Goal: Task Accomplishment & Management: Complete application form

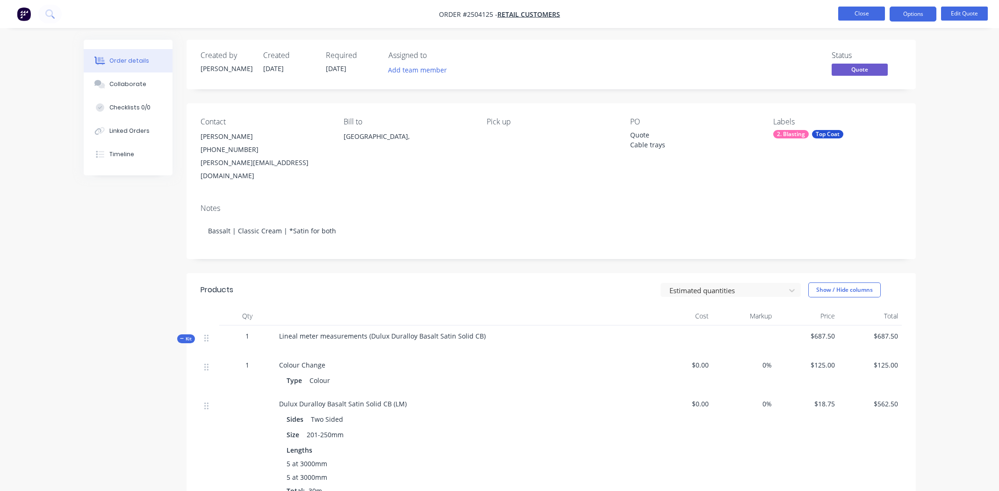
click at [856, 14] on button "Close" at bounding box center [861, 14] width 47 height 14
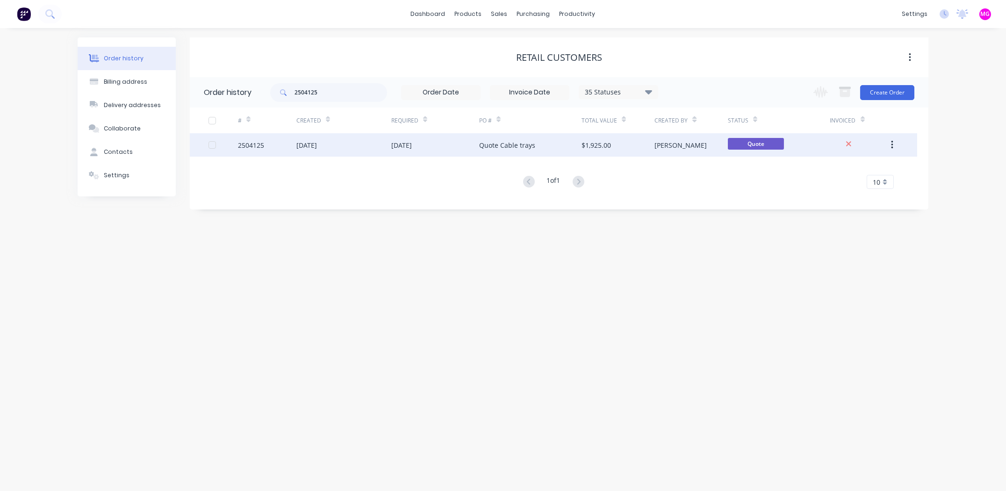
click at [247, 145] on div "2504125" at bounding box center [251, 145] width 26 height 10
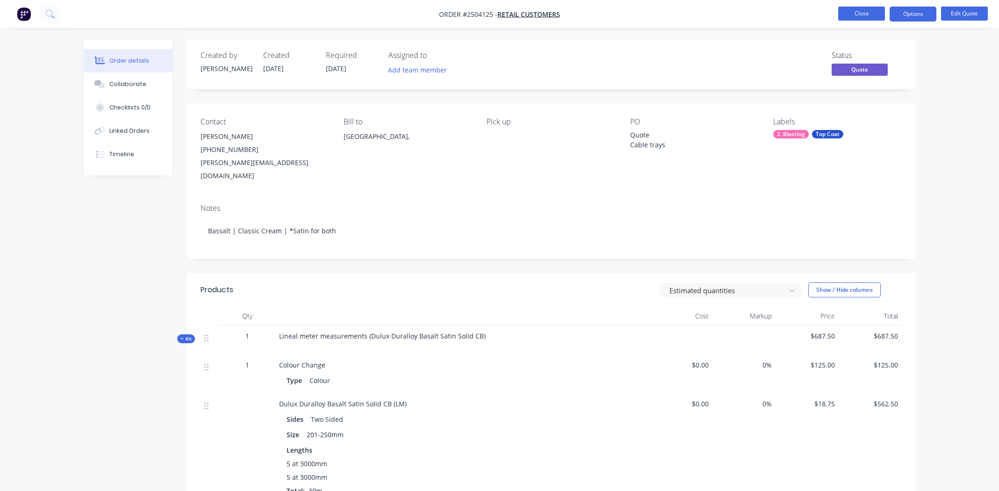
click at [871, 11] on button "Close" at bounding box center [861, 14] width 47 height 14
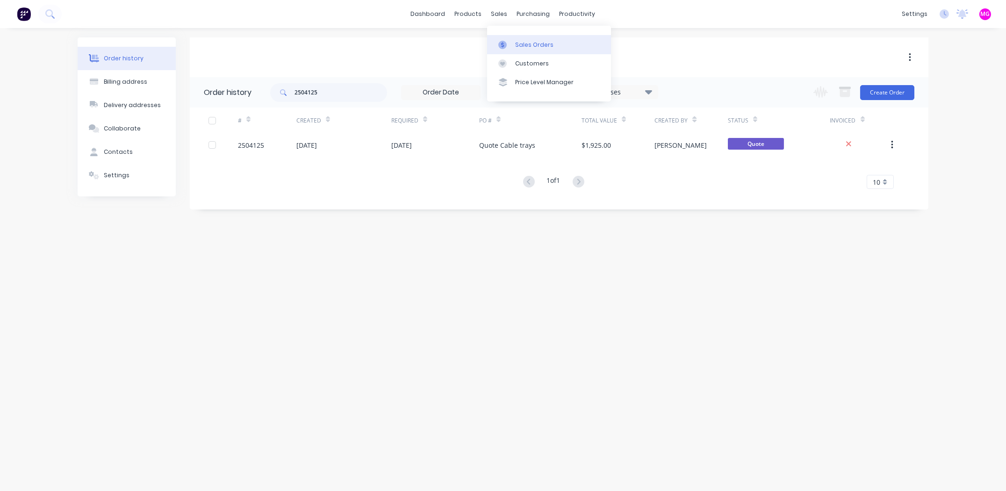
click at [513, 35] on link "Sales Orders" at bounding box center [549, 44] width 124 height 19
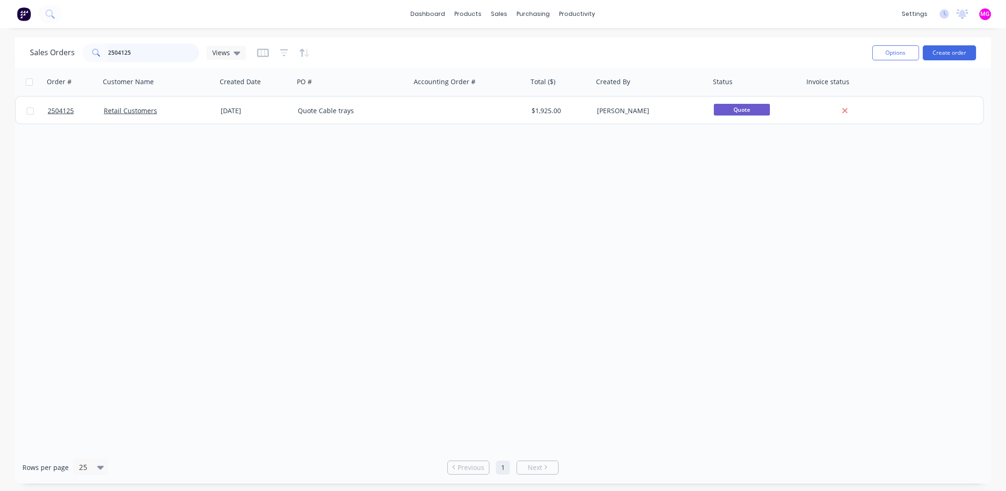
click at [140, 55] on input "2504125" at bounding box center [153, 52] width 91 height 19
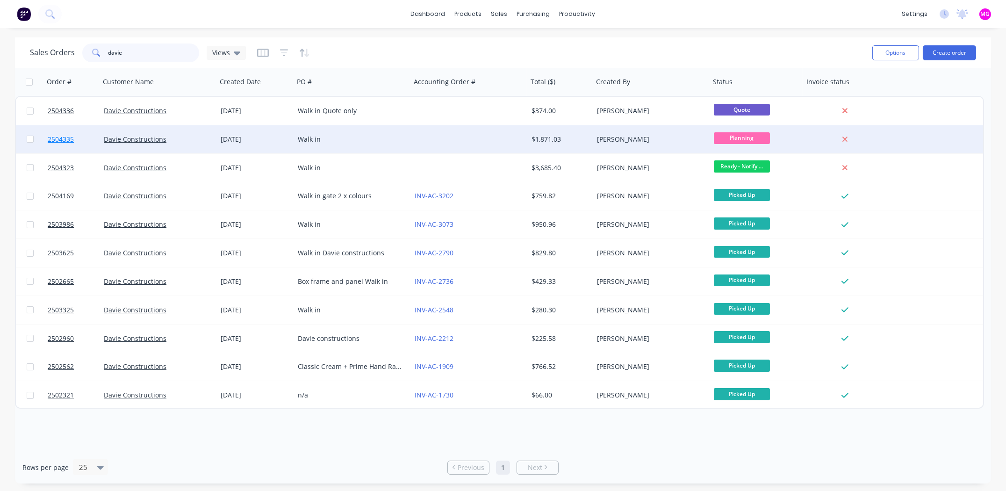
type input "davie"
click at [67, 140] on span "2504335" at bounding box center [61, 139] width 26 height 9
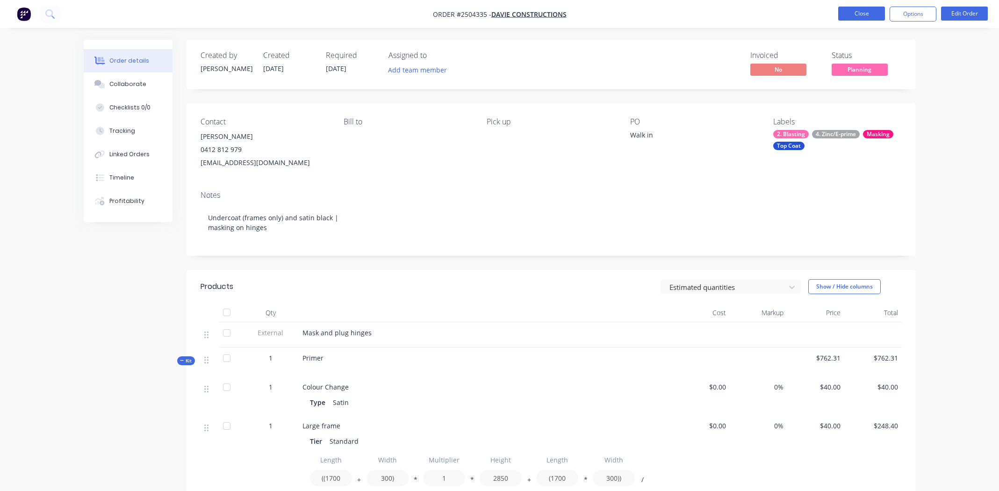
click at [858, 16] on button "Close" at bounding box center [861, 14] width 47 height 14
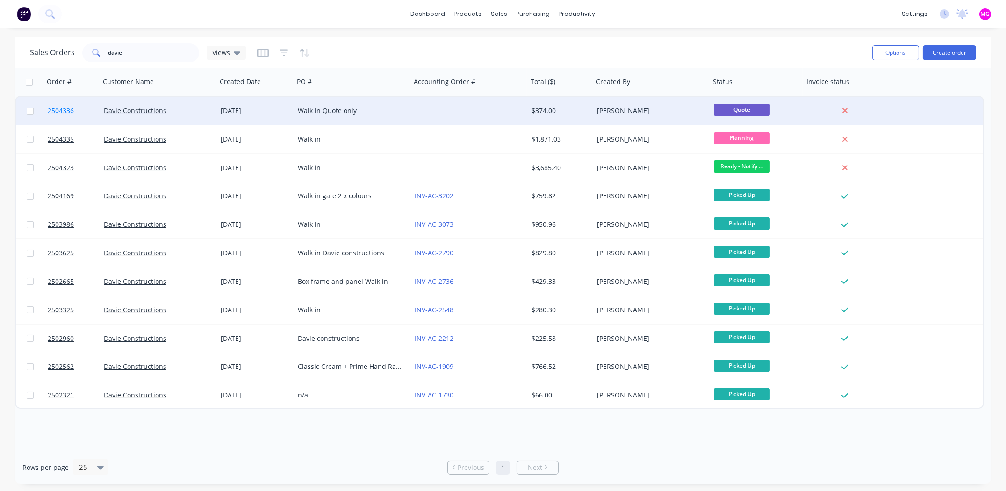
click at [69, 108] on span "2504336" at bounding box center [61, 110] width 26 height 9
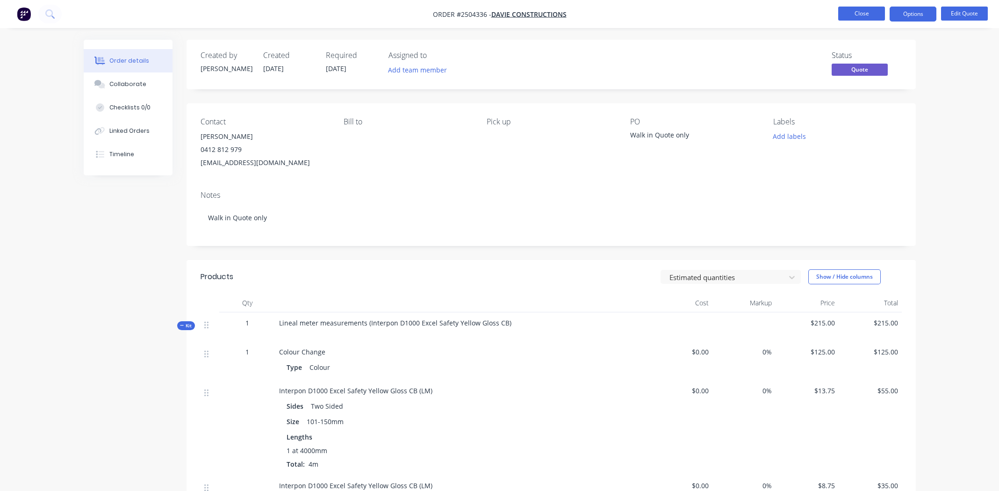
click at [851, 10] on button "Close" at bounding box center [861, 14] width 47 height 14
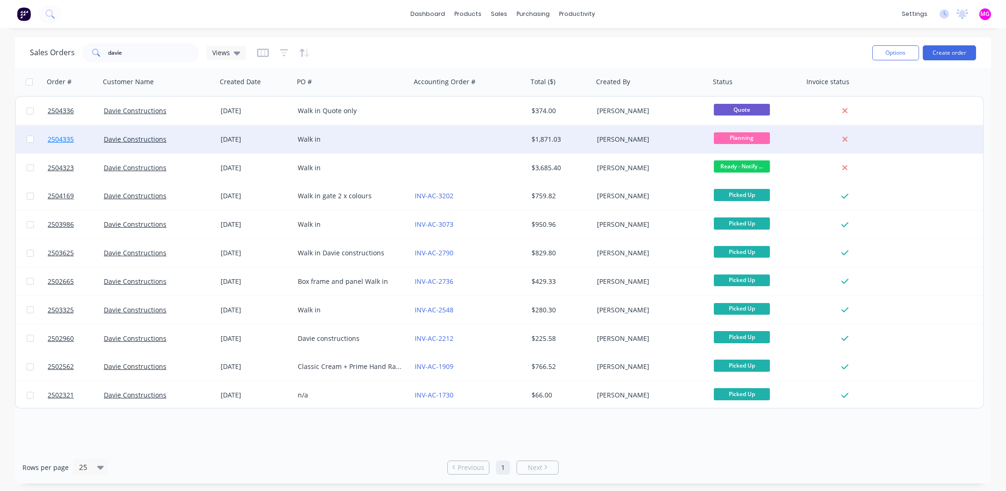
click at [59, 138] on span "2504335" at bounding box center [61, 139] width 26 height 9
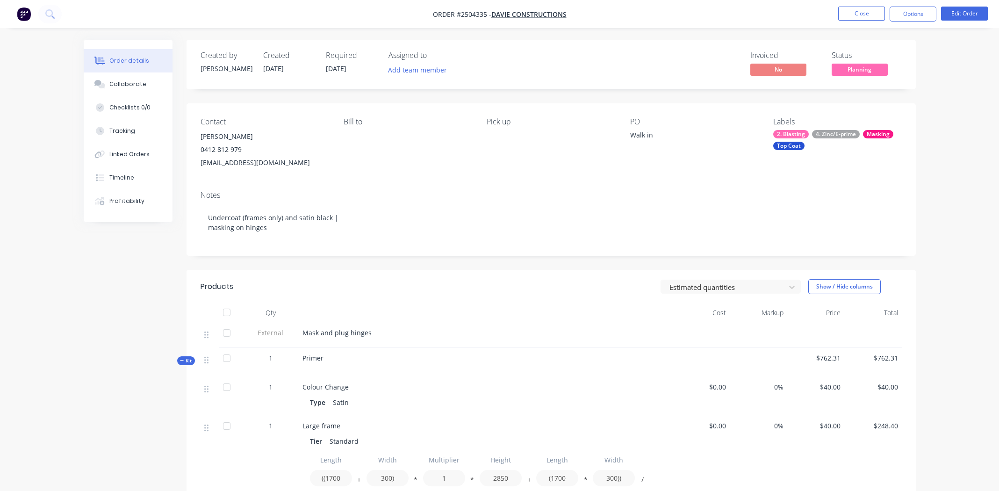
click at [469, 11] on span "Order #2504335 -" at bounding box center [462, 14] width 58 height 9
copy span "2504335"
click at [854, 12] on button "Close" at bounding box center [861, 14] width 47 height 14
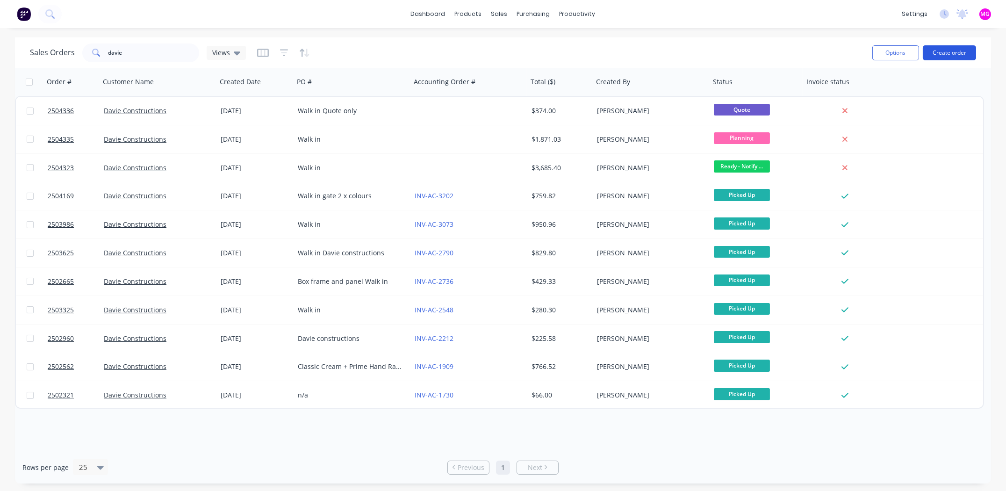
click at [947, 53] on button "Create order" at bounding box center [949, 52] width 53 height 15
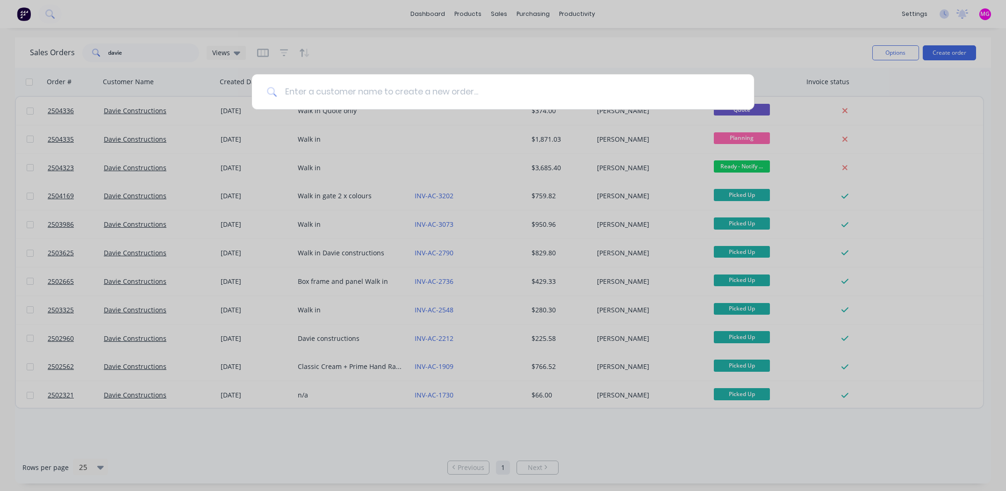
click at [468, 94] on input at bounding box center [508, 91] width 462 height 35
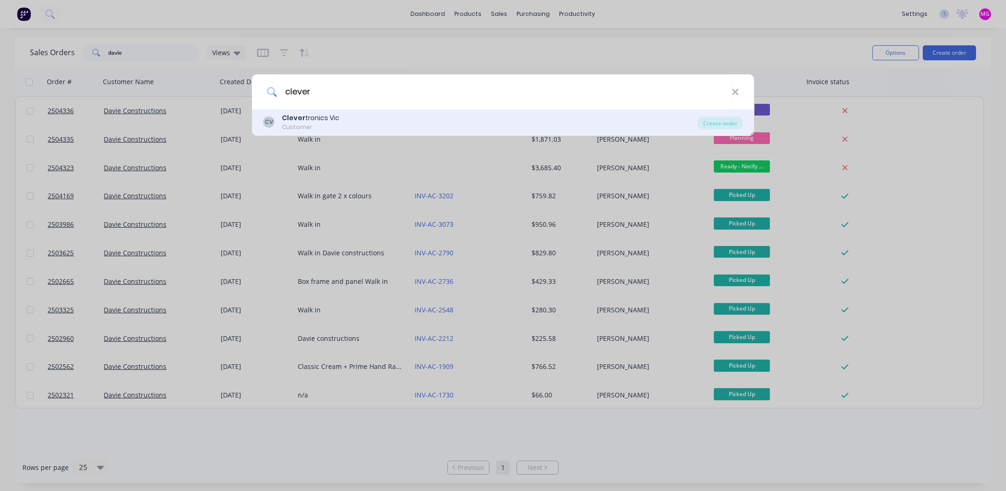
type input "clever"
click at [326, 120] on div "Clever tronics Vic" at bounding box center [311, 118] width 58 height 10
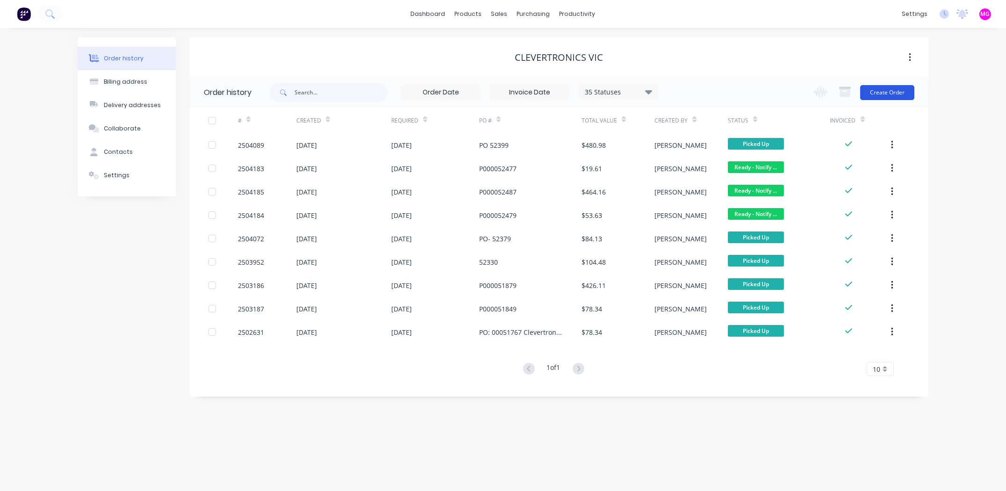
click at [890, 94] on button "Create Order" at bounding box center [887, 92] width 54 height 15
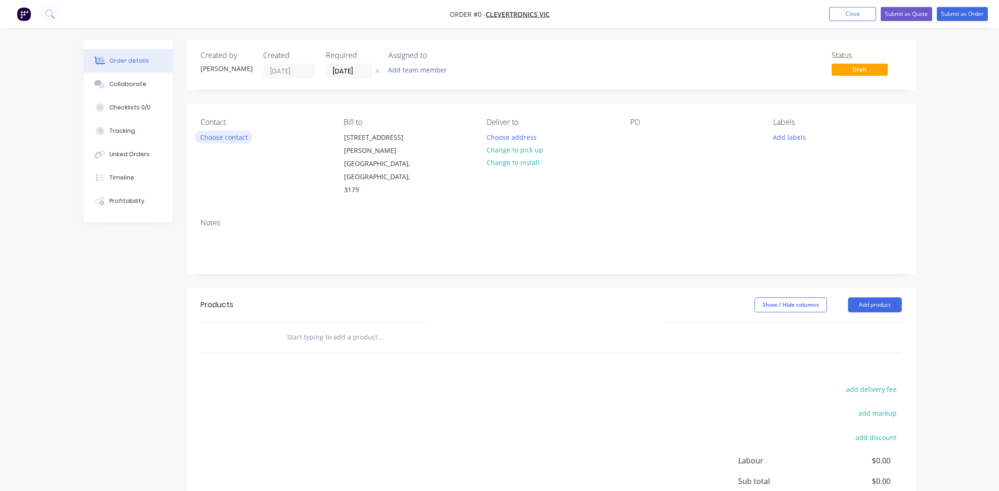
click at [228, 137] on button "Choose contact" at bounding box center [224, 136] width 58 height 13
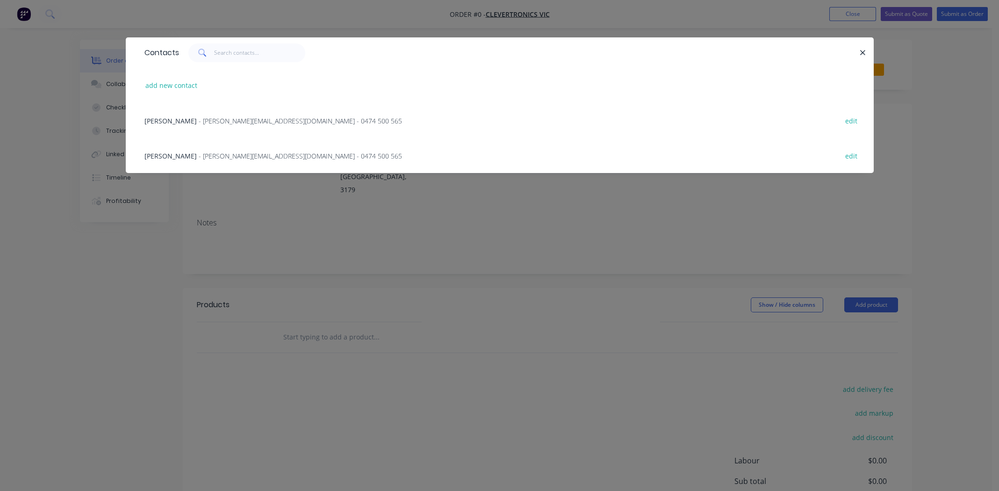
click at [167, 120] on span "[PERSON_NAME]" at bounding box center [170, 120] width 52 height 9
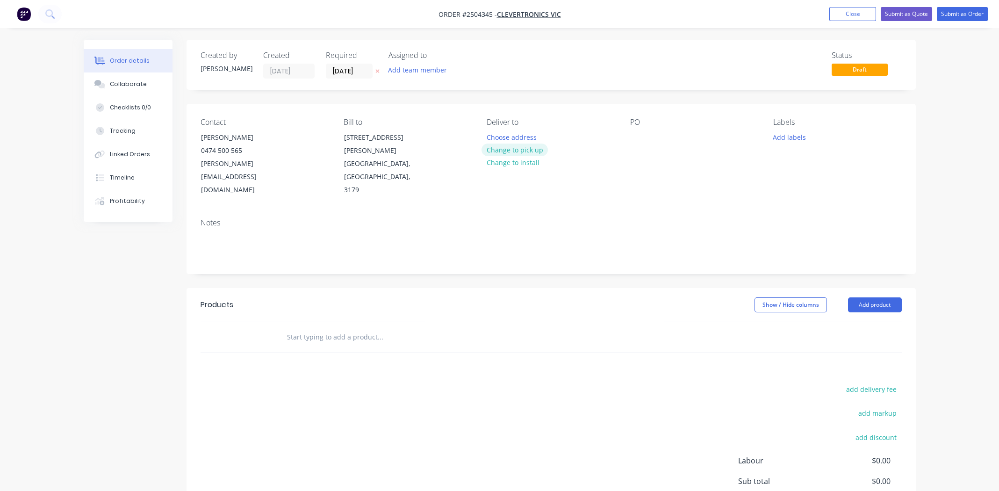
click at [509, 150] on button "Change to pick up" at bounding box center [515, 150] width 66 height 13
click at [637, 137] on div at bounding box center [637, 137] width 15 height 14
click at [792, 135] on button "Add labels" at bounding box center [789, 136] width 43 height 13
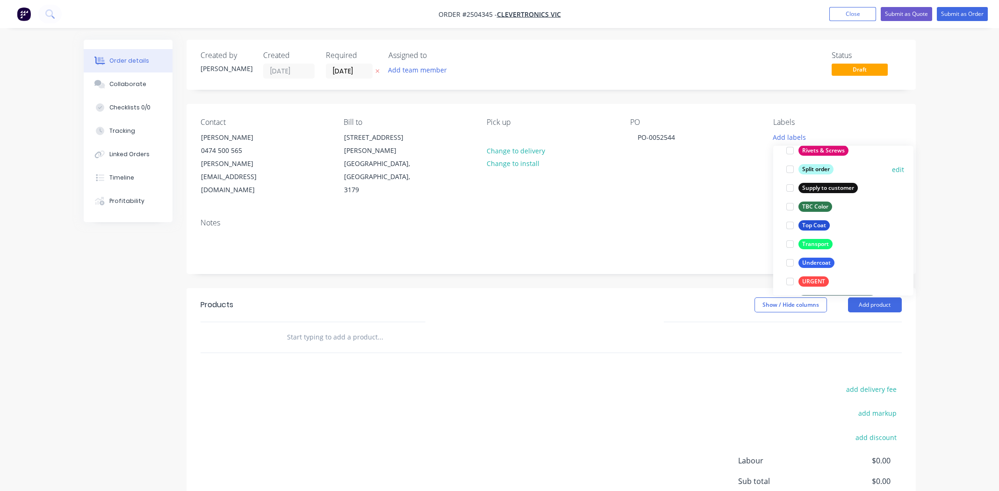
scroll to position [748, 0]
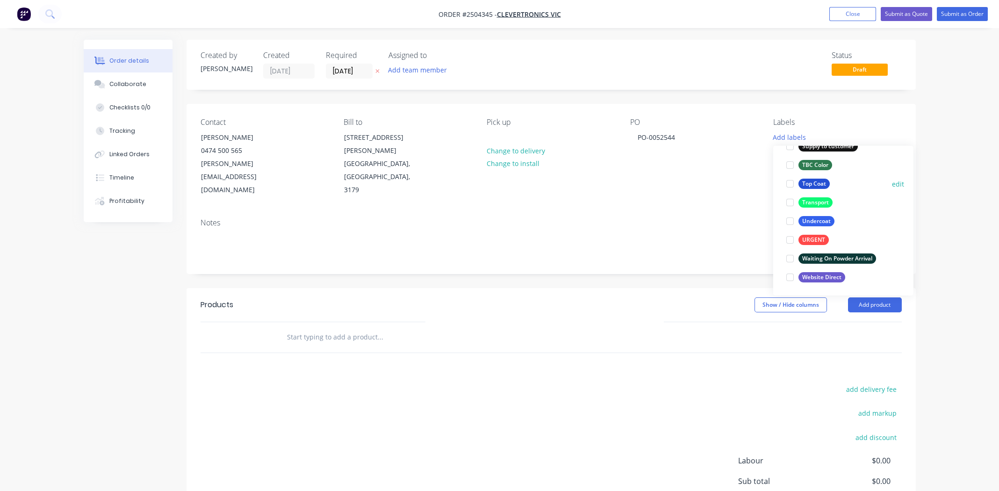
click at [787, 179] on div at bounding box center [790, 183] width 19 height 19
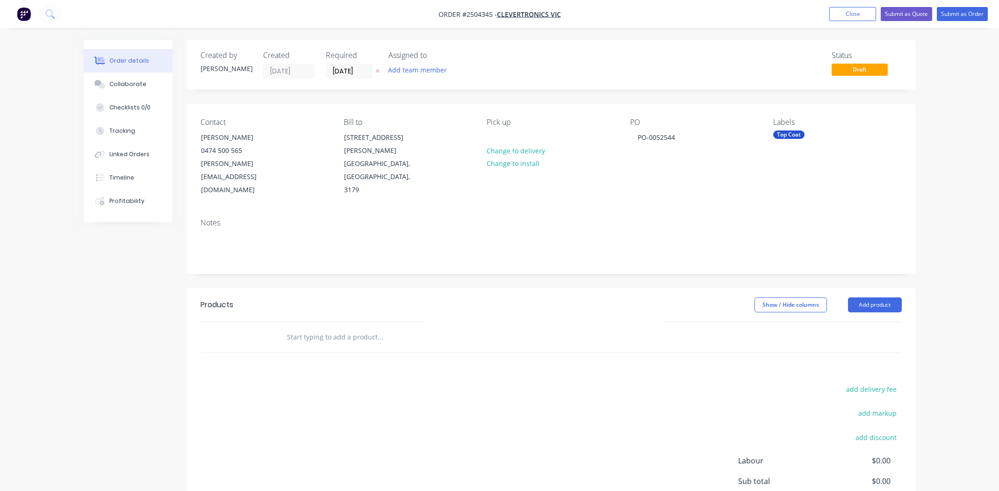
click at [665, 211] on div "Notes" at bounding box center [551, 242] width 729 height 63
click at [874, 297] on button "Add product" at bounding box center [875, 304] width 54 height 15
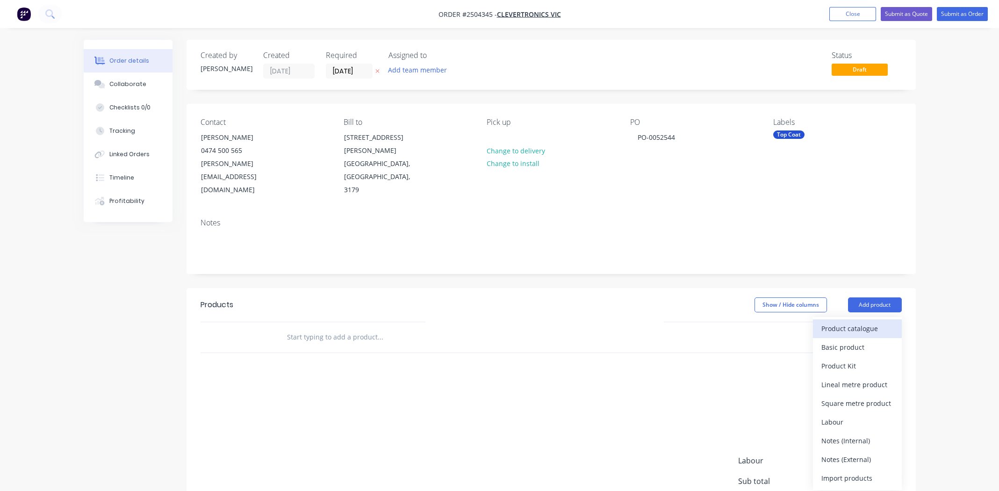
click at [840, 322] on div "Product catalogue" at bounding box center [857, 329] width 72 height 14
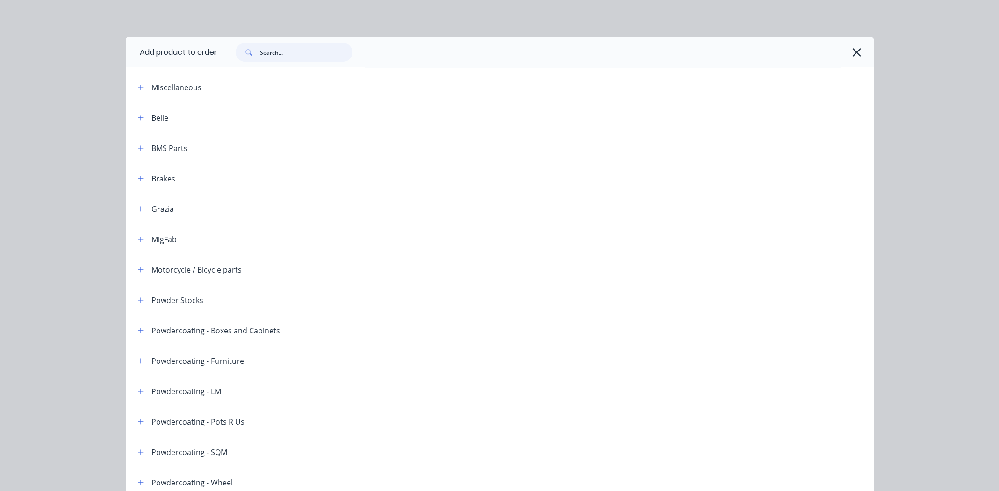
click at [292, 61] on input "text" at bounding box center [306, 52] width 93 height 19
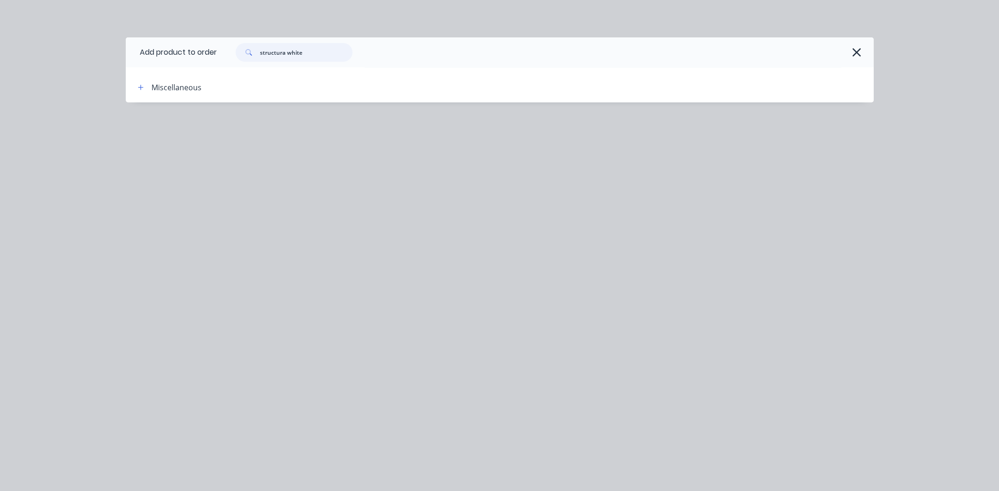
click at [307, 52] on input "structura white" at bounding box center [306, 52] width 93 height 19
type input "s"
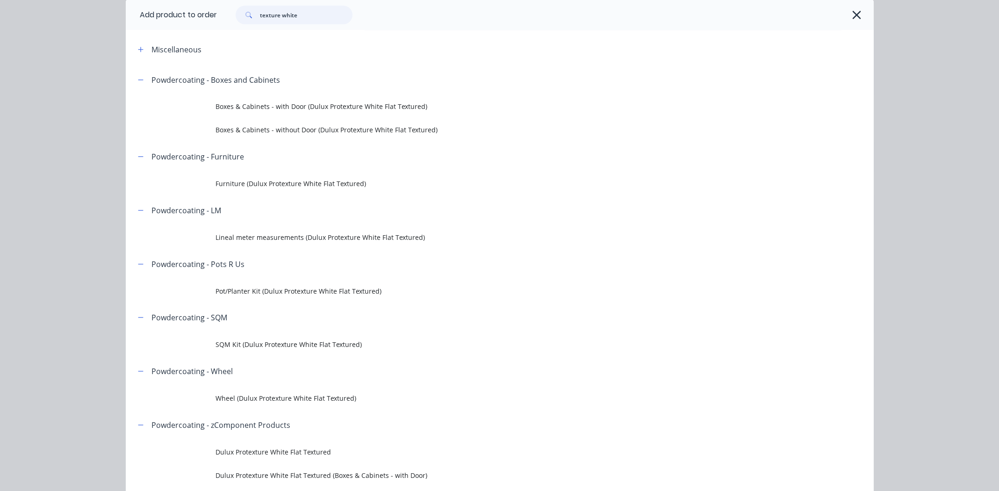
scroll to position [93, 0]
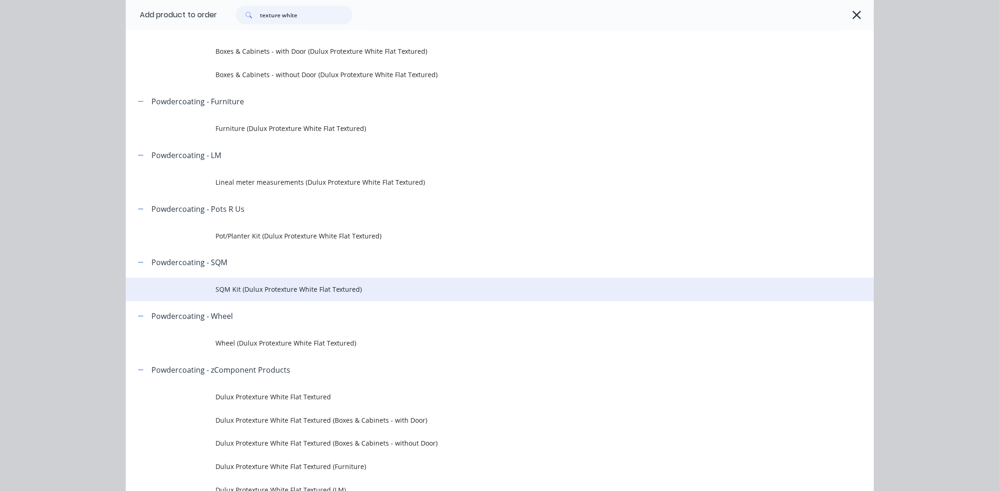
type input "texture white"
click at [265, 289] on span "SQM Kit (Dulux Protexture White Flat Textured)" at bounding box center [479, 289] width 526 height 10
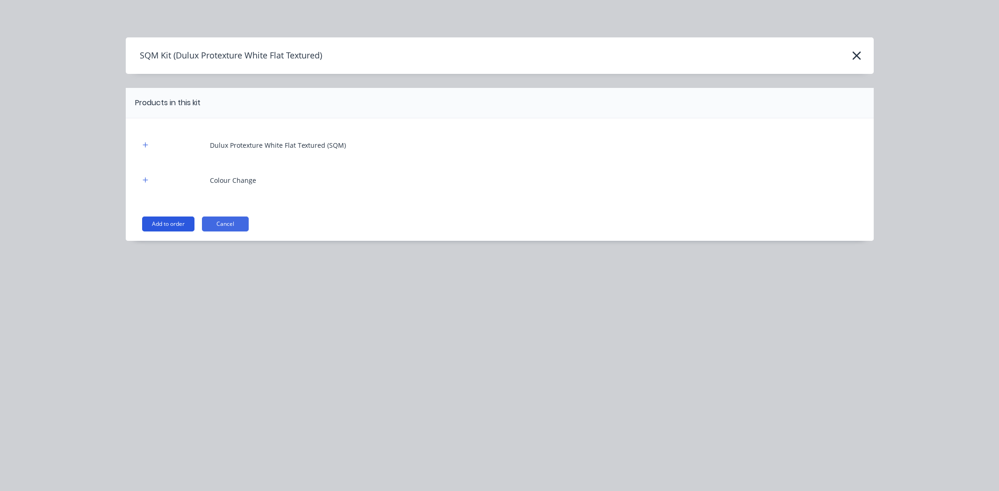
click at [155, 222] on button "Add to order" at bounding box center [168, 223] width 52 height 15
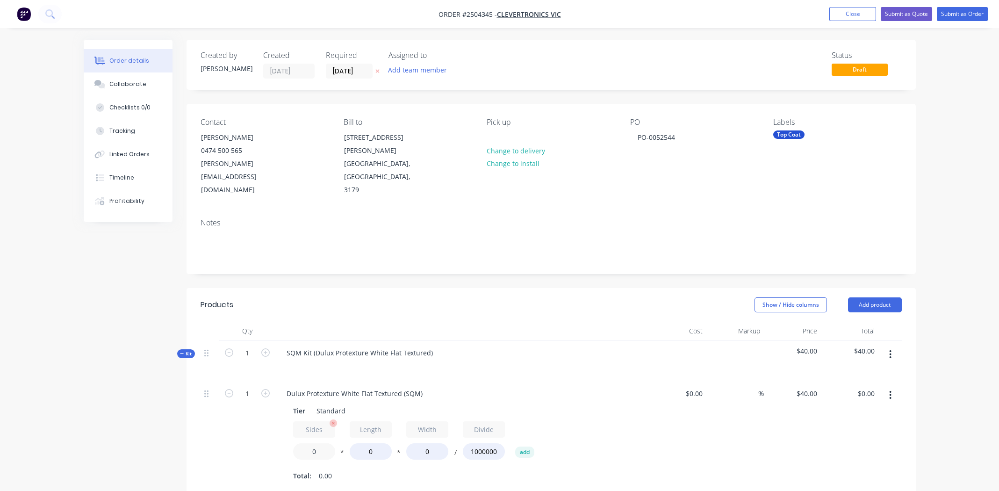
click at [315, 443] on input "0" at bounding box center [314, 451] width 42 height 16
click at [314, 443] on input "0" at bounding box center [314, 451] width 42 height 16
click at [369, 443] on input "0" at bounding box center [371, 451] width 42 height 16
click at [368, 443] on input "0" at bounding box center [371, 451] width 42 height 16
click at [318, 443] on input "1.3" at bounding box center [314, 451] width 42 height 16
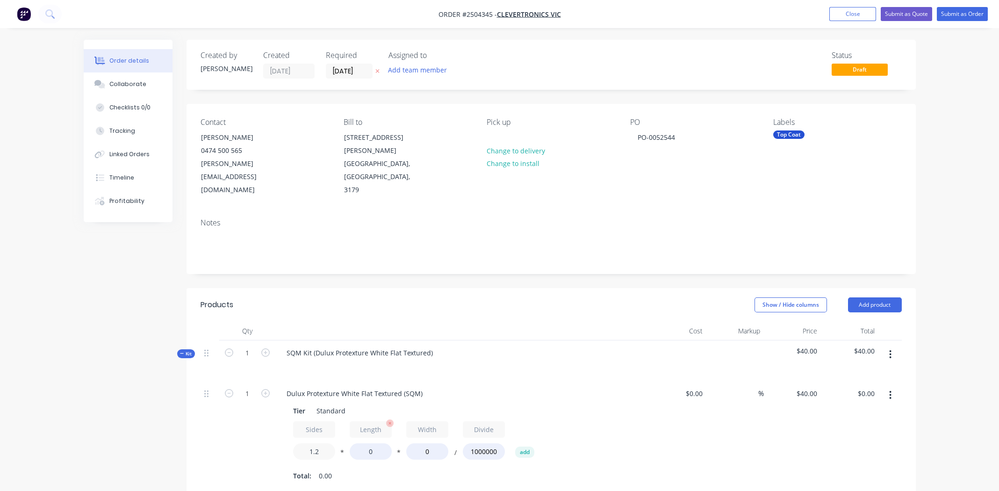
type input "1.2"
click at [373, 443] on input "0" at bounding box center [371, 451] width 42 height 16
type input "240"
type input "70"
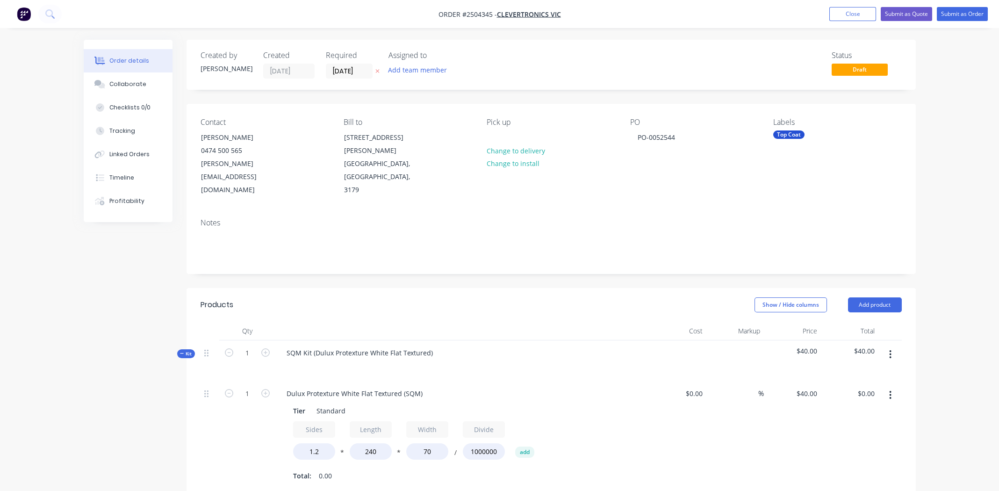
type input "$0.81"
click at [247, 387] on input "1" at bounding box center [247, 394] width 24 height 14
type input "7"
type input "$5.66"
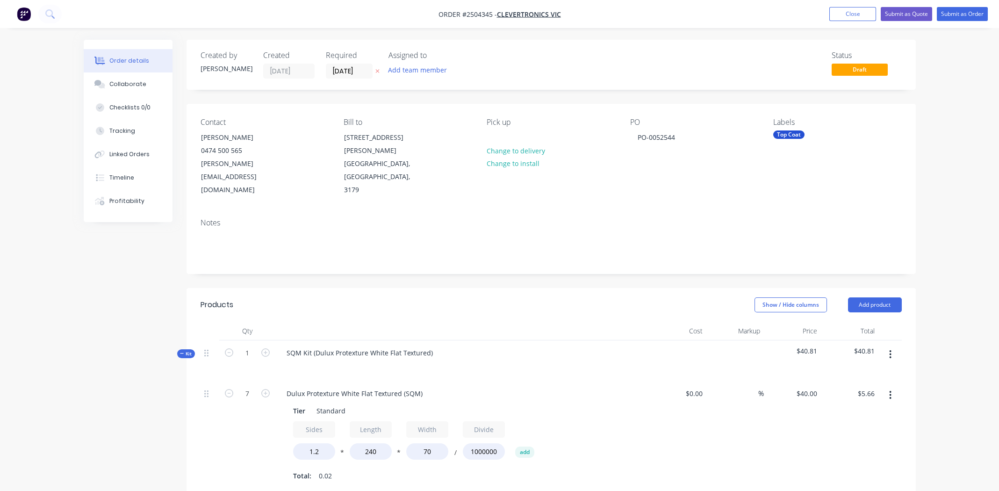
click at [514, 387] on div "Dulux Protexture White Flat Textured (SQM)" at bounding box center [462, 394] width 367 height 14
click at [890, 391] on icon "button" at bounding box center [891, 395] width 2 height 8
click at [866, 450] on div "Delete" at bounding box center [857, 457] width 72 height 14
click at [891, 350] on icon "button" at bounding box center [891, 354] width 2 height 8
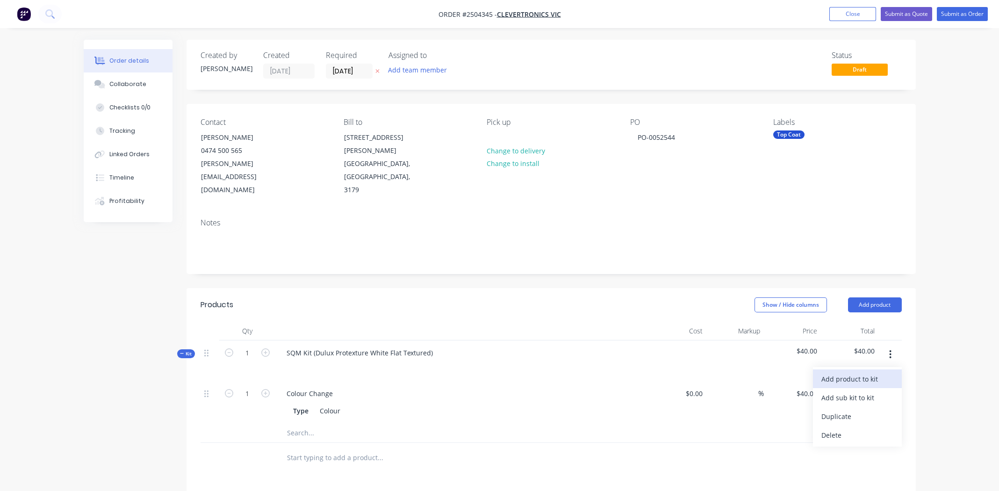
click at [863, 372] on div "Add product to kit" at bounding box center [857, 379] width 72 height 14
click at [851, 428] on div "Basic product" at bounding box center [857, 435] width 72 height 14
click at [314, 429] on div at bounding box center [318, 436] width 78 height 14
click at [811, 429] on input "0" at bounding box center [810, 436] width 22 height 14
type input "$5.50"
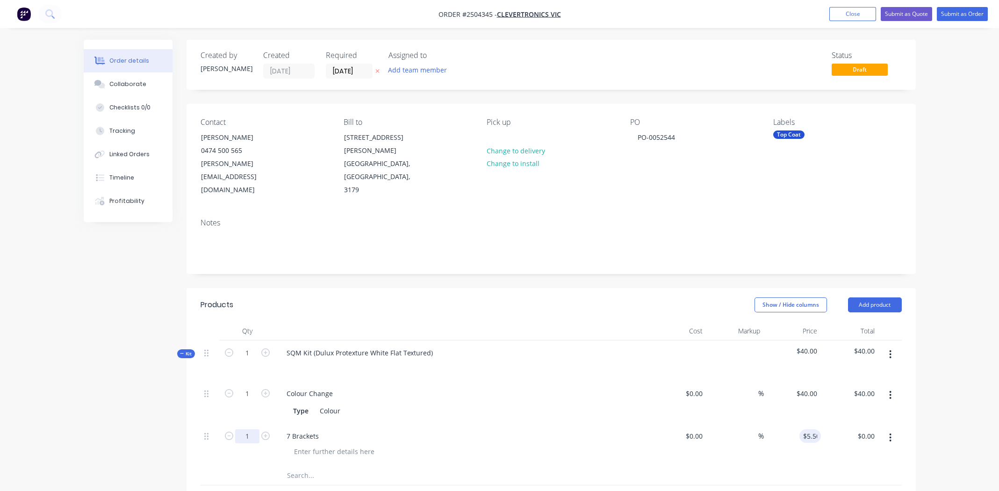
type input "$5.50"
click at [252, 429] on input "1" at bounding box center [247, 436] width 24 height 14
type input "7"
type input "$38.50"
click at [458, 429] on div "7 Brackets" at bounding box center [462, 436] width 367 height 14
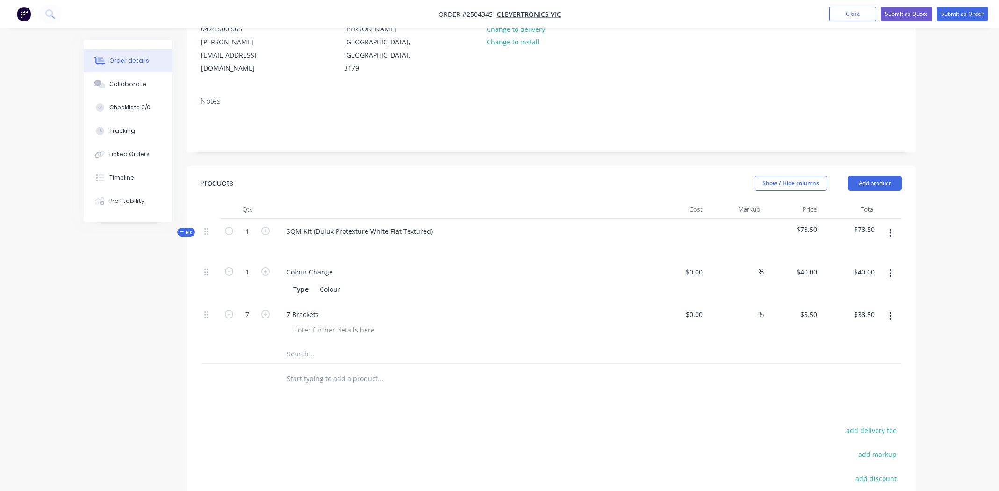
scroll to position [49, 0]
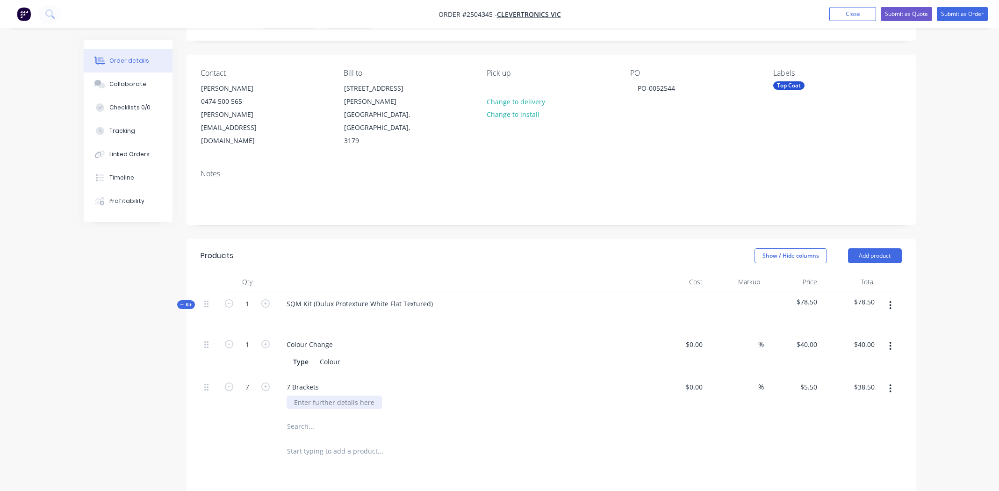
click at [313, 396] on div at bounding box center [334, 403] width 95 height 14
click at [301, 396] on div "7 brackets" at bounding box center [310, 403] width 47 height 14
click at [891, 383] on icon "button" at bounding box center [890, 388] width 2 height 10
click at [855, 425] on div "Duplicate" at bounding box center [857, 432] width 72 height 14
click at [312, 423] on div "7 Brackets" at bounding box center [302, 430] width 47 height 14
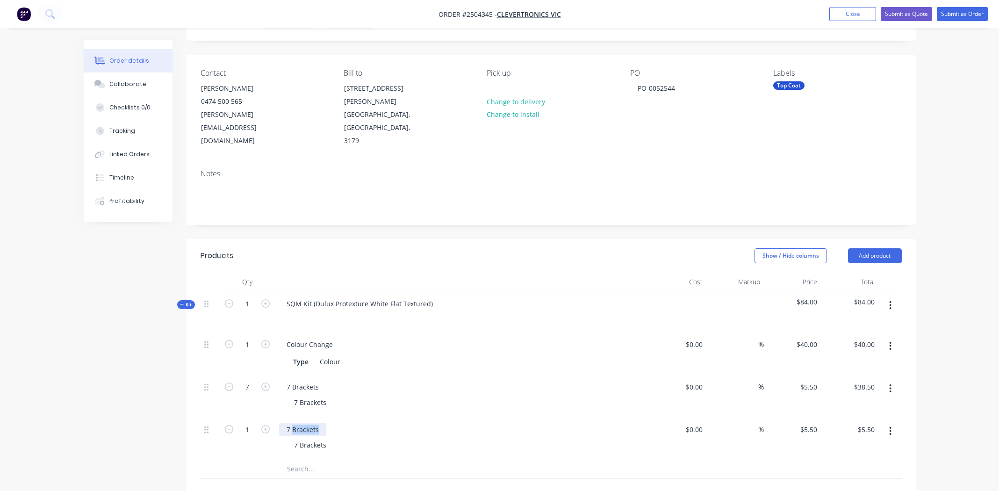
click at [311, 423] on div "7 Brackets" at bounding box center [302, 430] width 47 height 14
click at [303, 438] on div "7 Brackets" at bounding box center [310, 445] width 47 height 14
click at [557, 374] on div "7 Brackets 7 Brackets" at bounding box center [462, 395] width 374 height 43
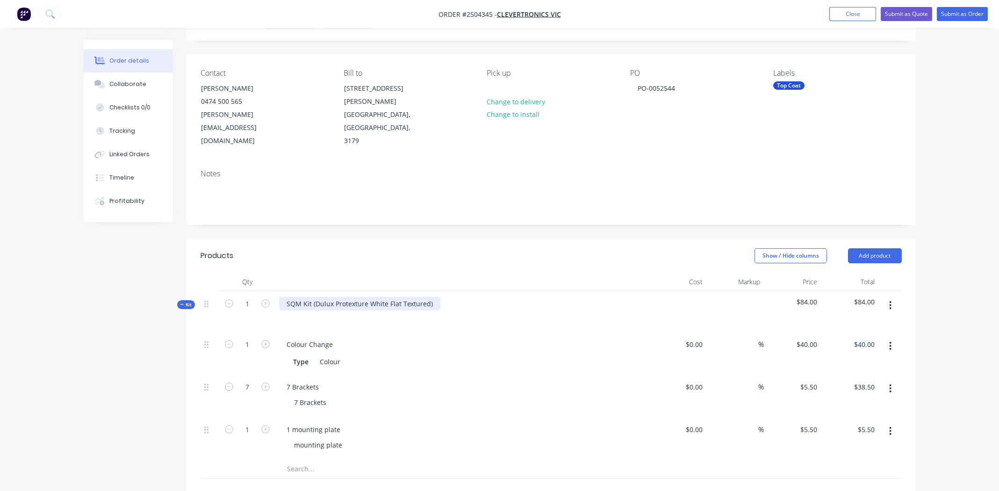
click at [430, 297] on div "SQM Kit (Dulux Protexture White Flat Textured)" at bounding box center [359, 304] width 161 height 14
click at [877, 248] on button "Add product" at bounding box center [875, 255] width 54 height 15
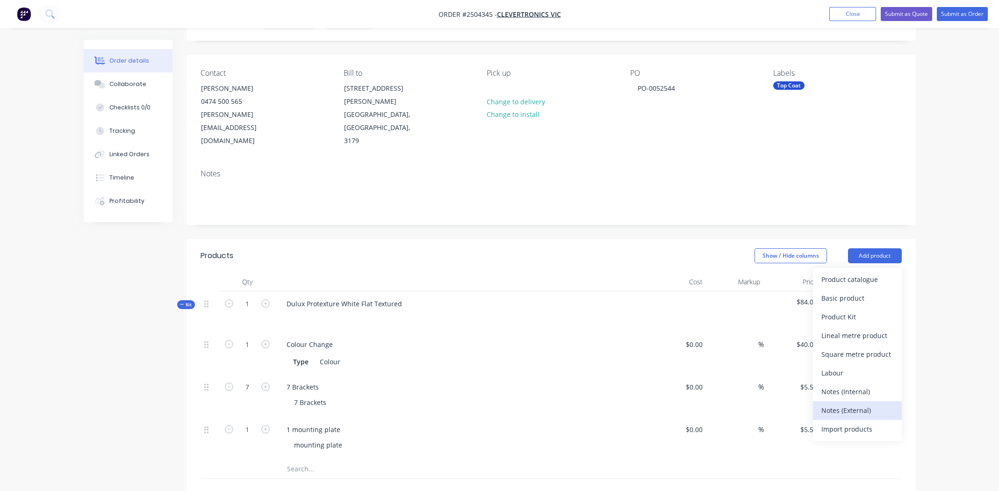
click at [849, 403] on div "Notes (External)" at bounding box center [857, 410] width 72 height 14
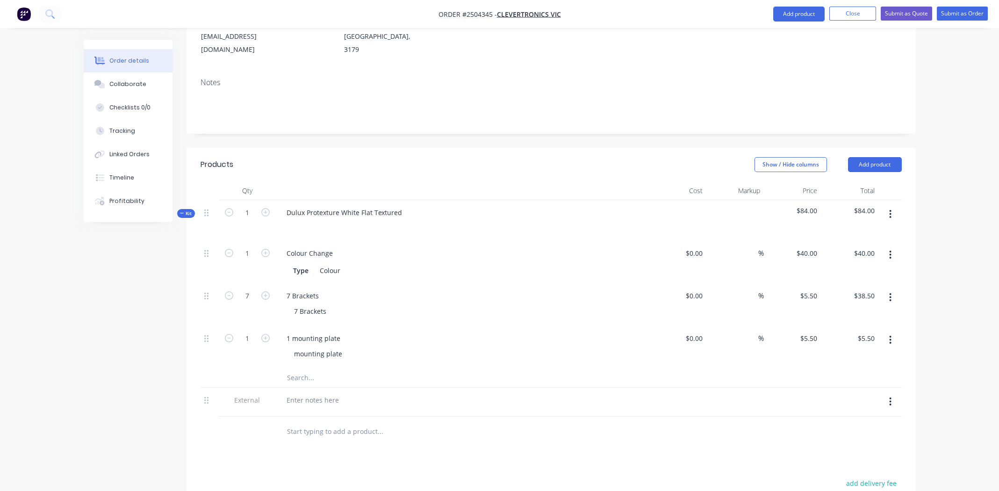
scroll to position [283, 0]
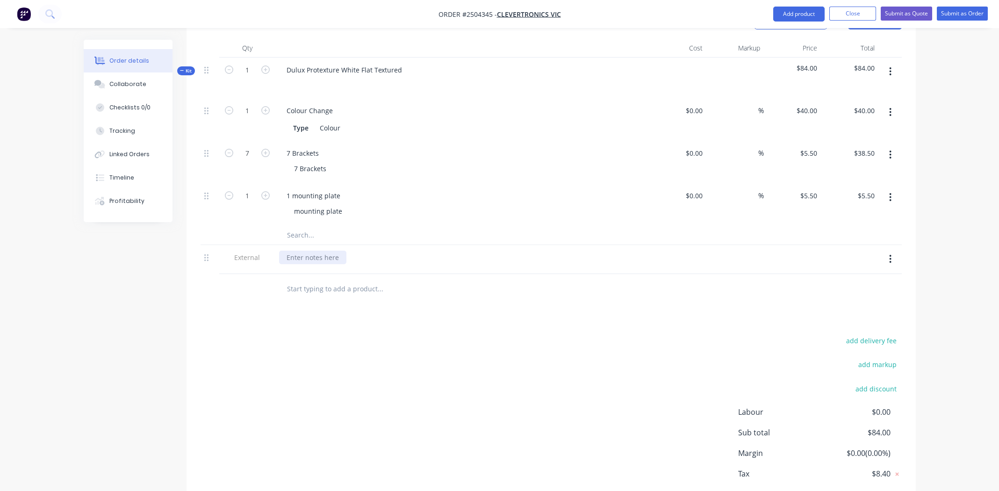
click at [315, 251] on div at bounding box center [312, 258] width 67 height 14
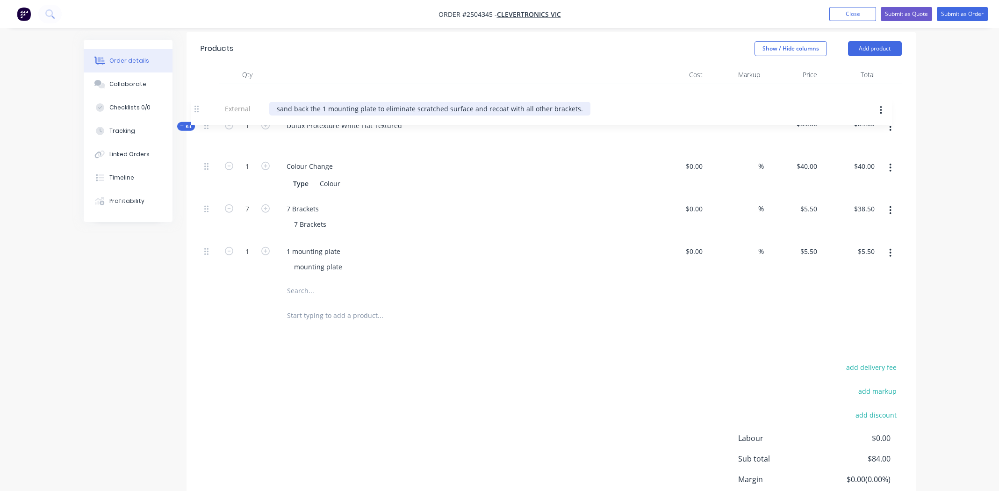
scroll to position [255, 0]
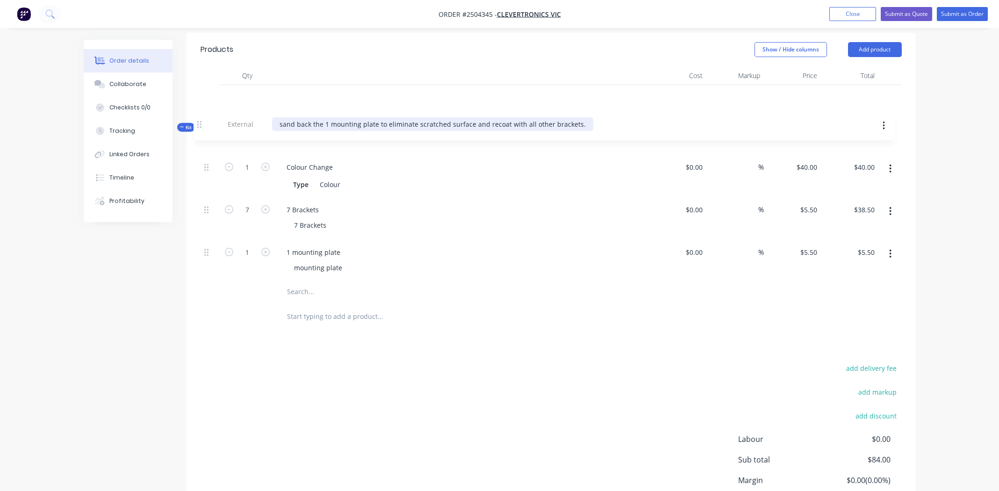
drag, startPoint x: 209, startPoint y: 233, endPoint x: 201, endPoint y: 124, distance: 109.2
click at [201, 124] on div "Kit 1 Dulux Protexture White Flat Textured $84.00 $84.00 1 Colour Change Type C…" at bounding box center [551, 193] width 701 height 216
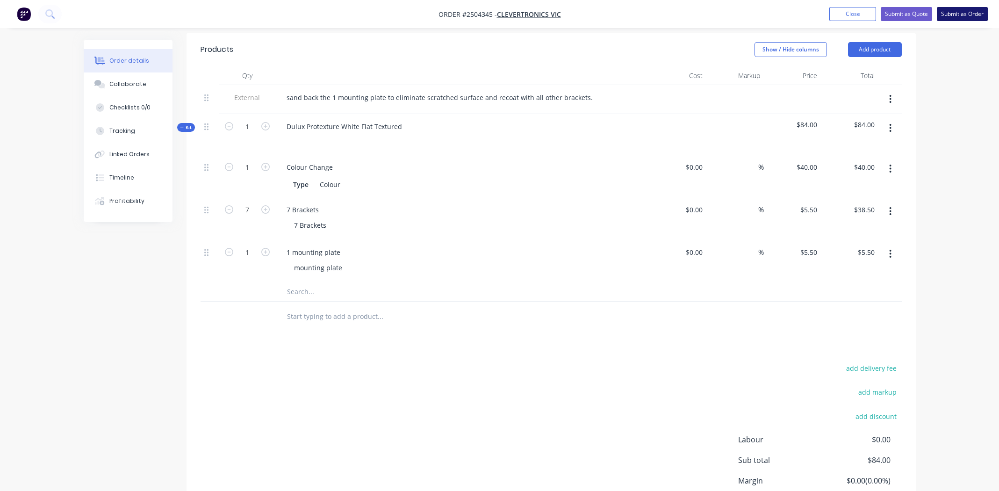
click at [960, 12] on button "Submit as Order" at bounding box center [962, 14] width 51 height 14
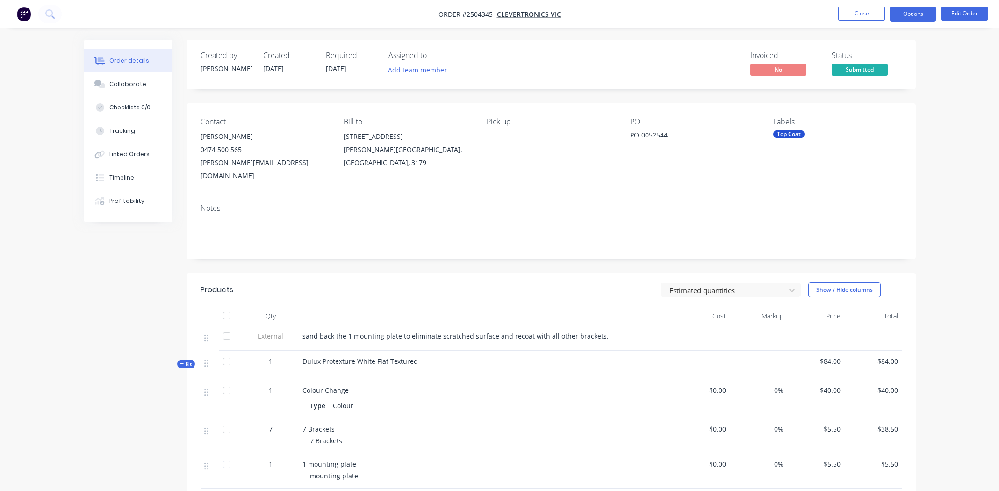
click at [919, 14] on button "Options" at bounding box center [913, 14] width 47 height 15
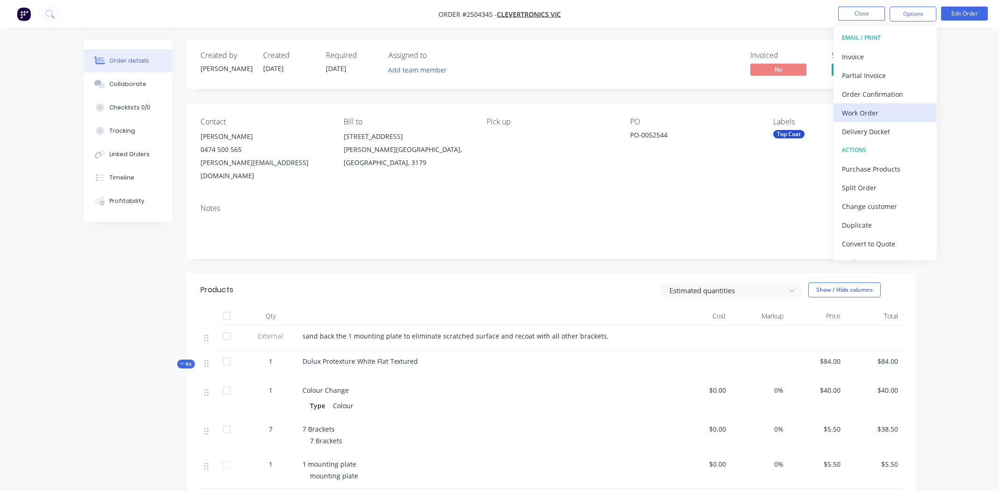
click at [850, 111] on div "Work Order" at bounding box center [885, 113] width 86 height 14
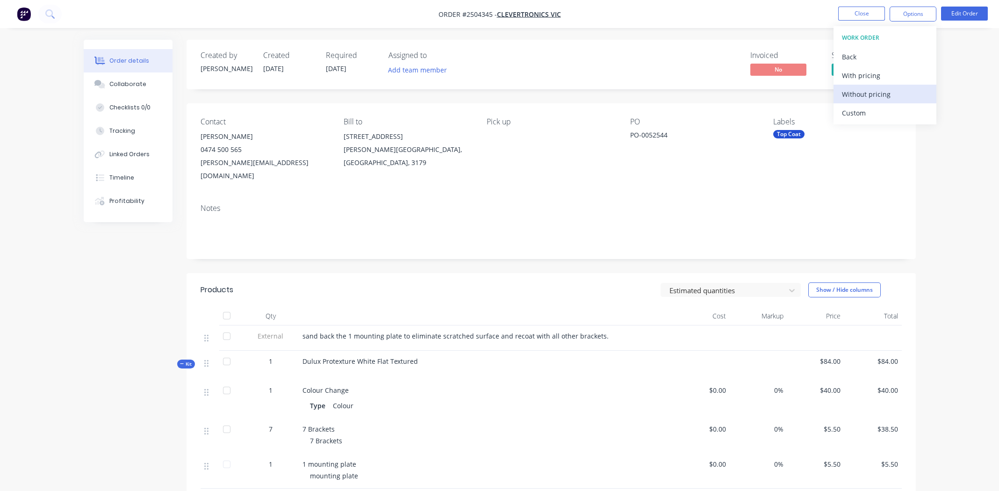
click at [850, 95] on div "Without pricing" at bounding box center [885, 94] width 86 height 14
click at [861, 15] on button "Close" at bounding box center [861, 14] width 47 height 14
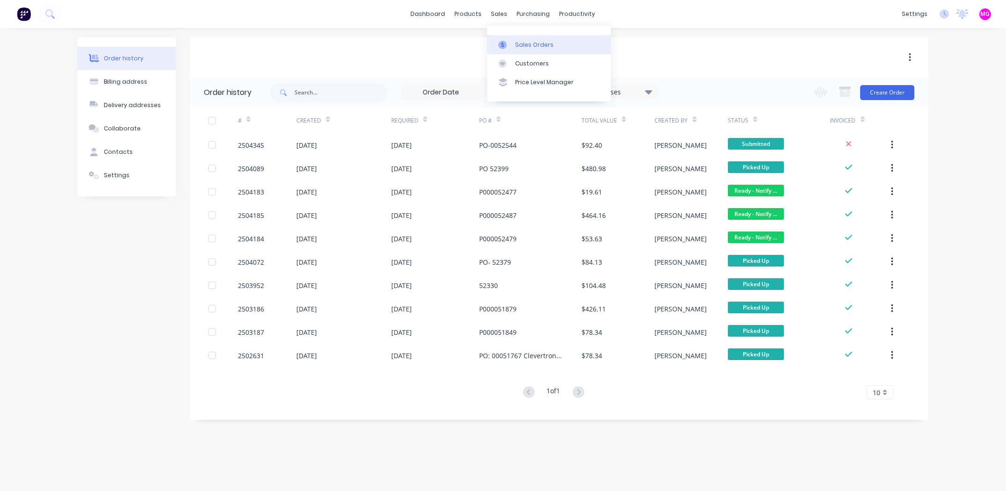
click at [525, 49] on div "Sales Orders" at bounding box center [534, 45] width 38 height 8
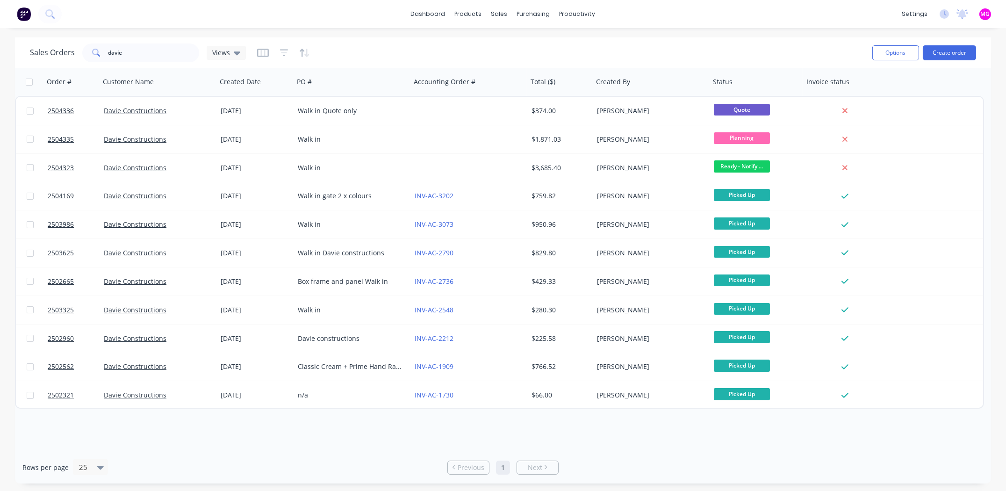
click at [294, 17] on div "dashboard products sales purchasing productivity dashboard products Product Cat…" at bounding box center [503, 14] width 1006 height 28
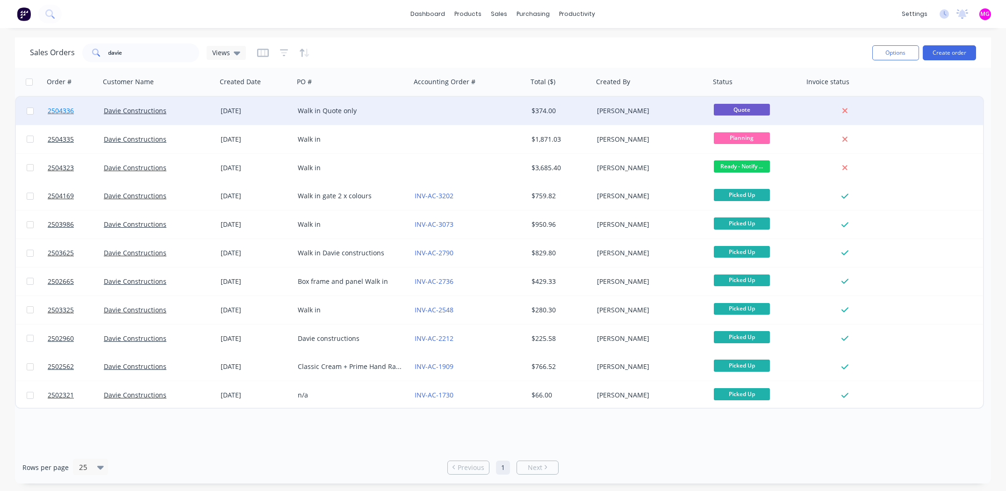
click at [59, 109] on span "2504336" at bounding box center [61, 110] width 26 height 9
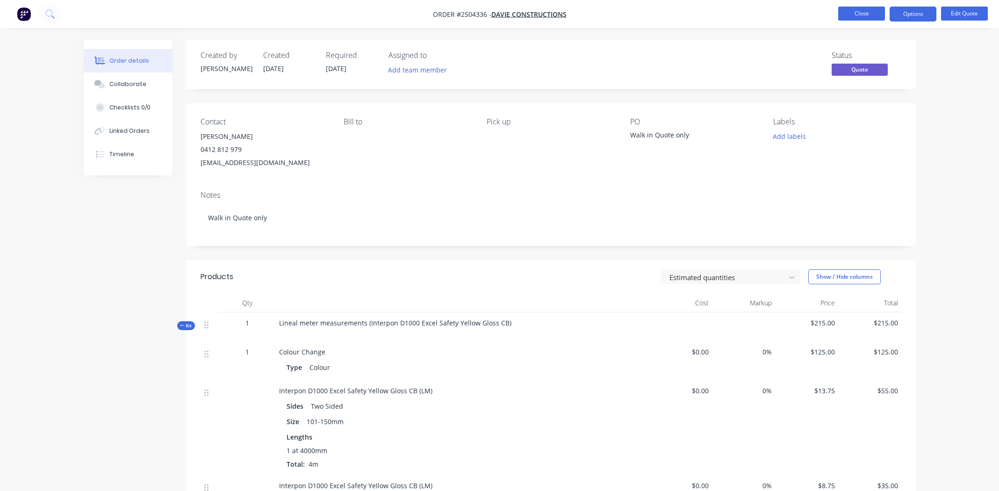
click at [842, 12] on button "Close" at bounding box center [861, 14] width 47 height 14
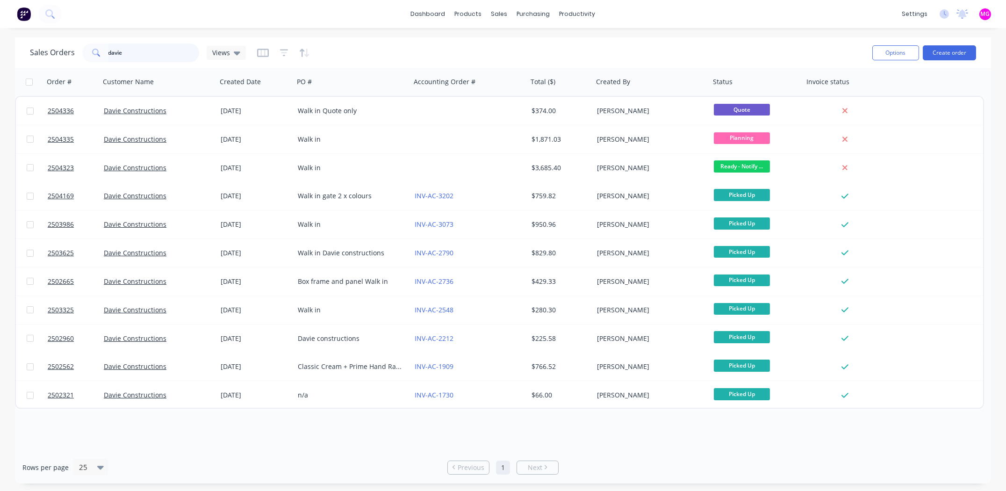
click at [169, 52] on input "davie" at bounding box center [153, 52] width 91 height 19
click at [168, 52] on input "davie" at bounding box center [153, 52] width 91 height 19
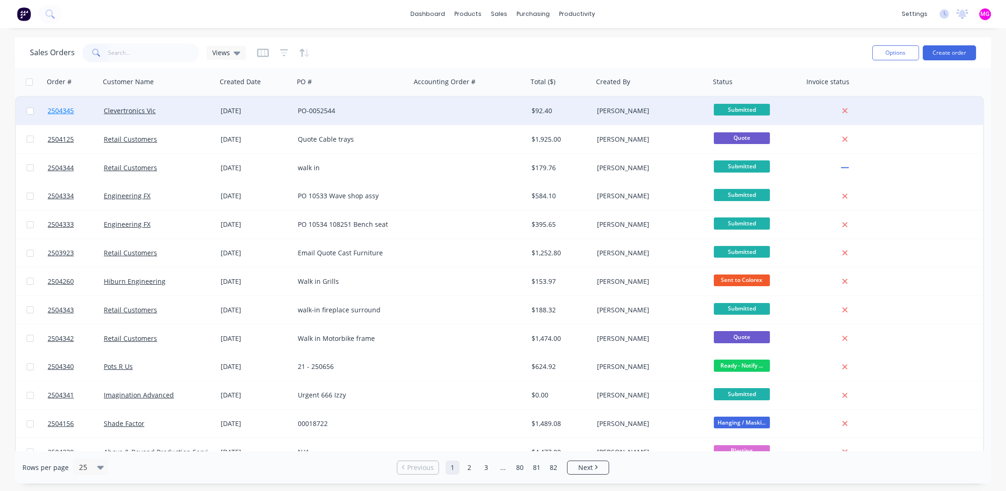
click at [51, 108] on span "2504345" at bounding box center [61, 110] width 26 height 9
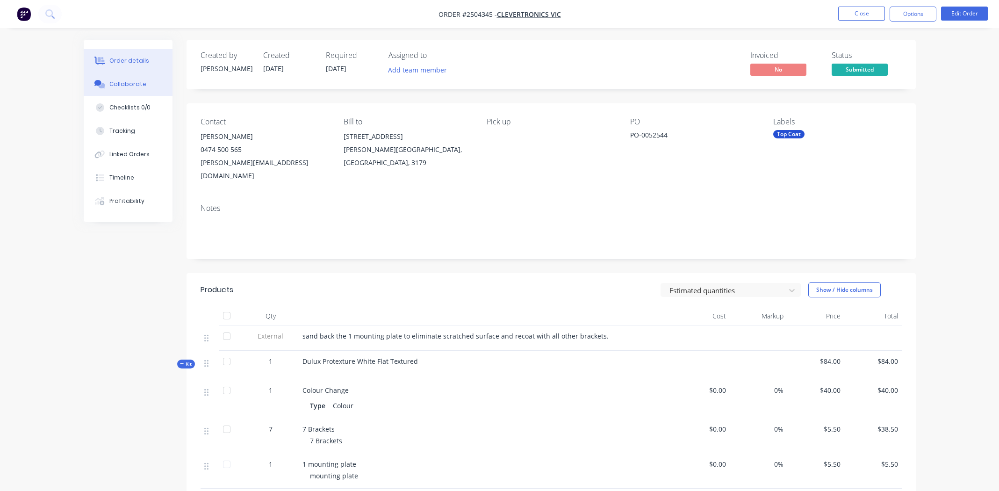
click at [128, 83] on div "Collaborate" at bounding box center [127, 84] width 37 height 8
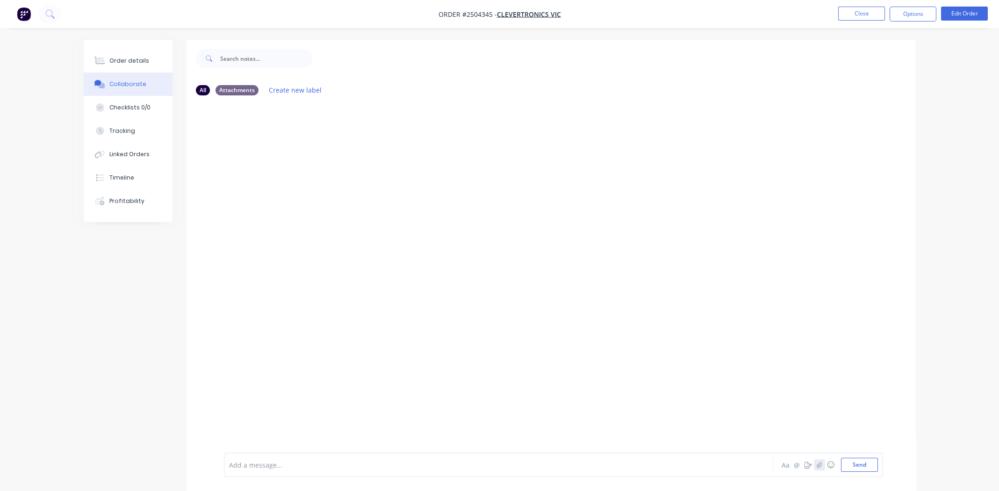
click at [822, 465] on button "button" at bounding box center [819, 464] width 11 height 11
click at [865, 467] on button "Send" at bounding box center [859, 465] width 37 height 14
click at [135, 55] on button "Order details" at bounding box center [128, 60] width 89 height 23
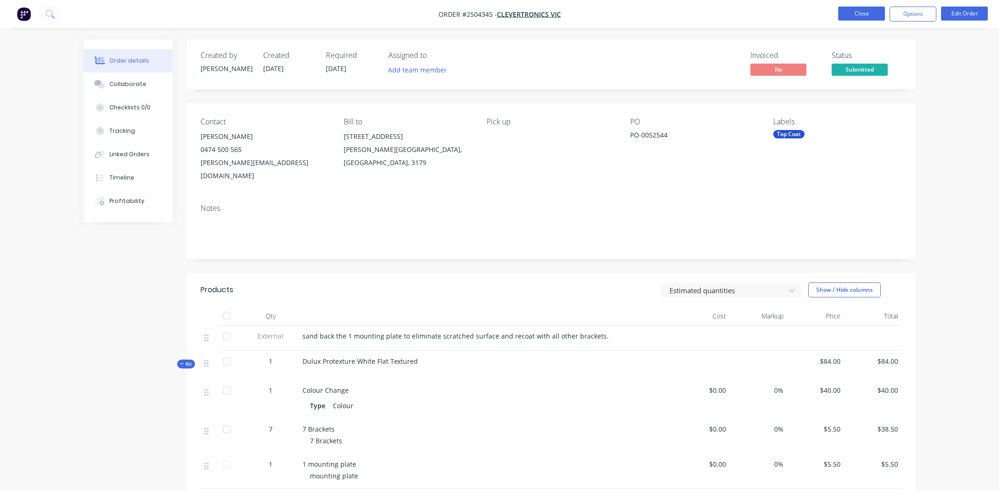
click at [862, 7] on button "Close" at bounding box center [861, 14] width 47 height 14
